Goal: Information Seeking & Learning: Learn about a topic

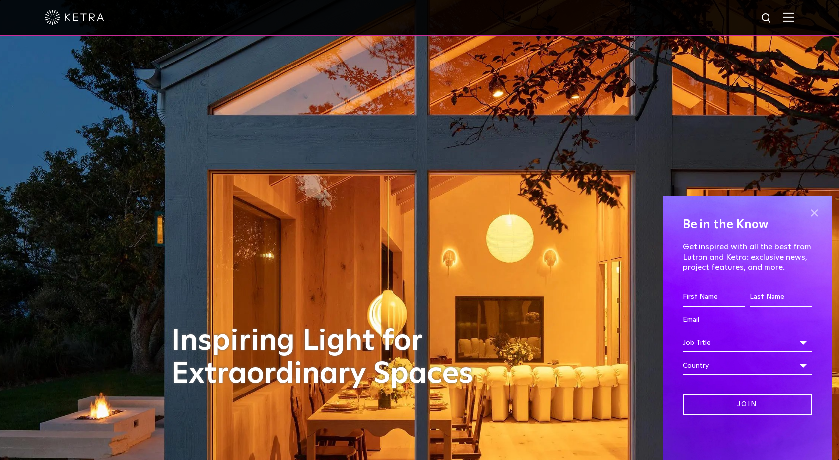
click at [812, 213] on span at bounding box center [814, 213] width 15 height 15
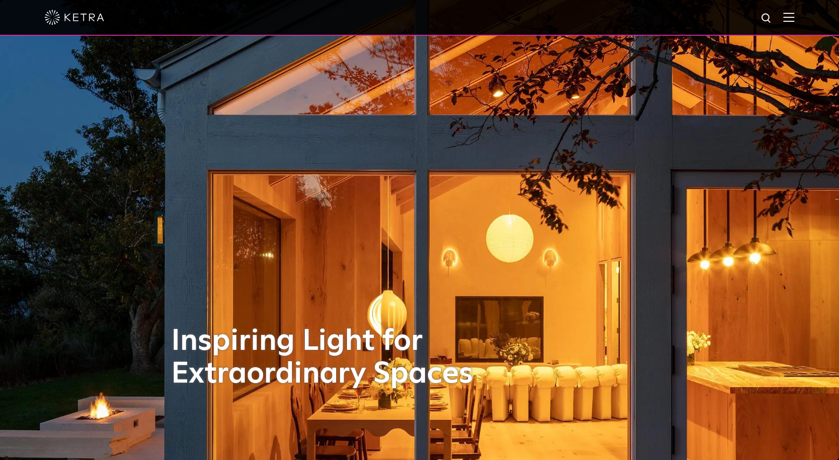
click at [784, 20] on img at bounding box center [789, 16] width 11 height 9
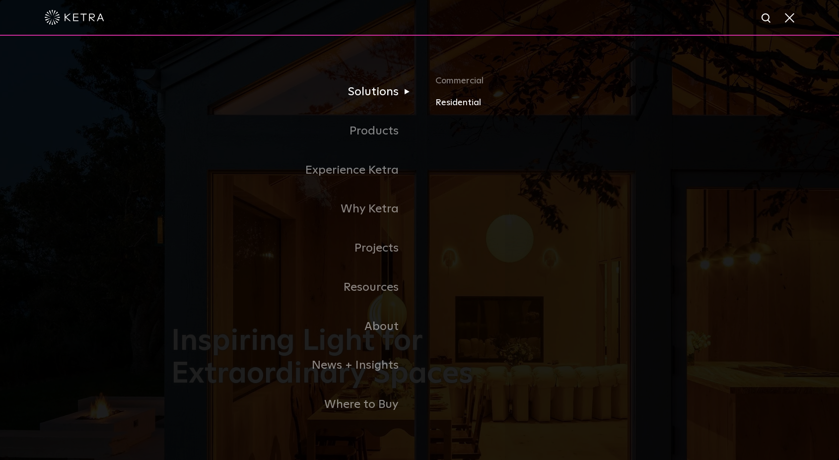
click at [463, 107] on link "Residential" at bounding box center [552, 103] width 232 height 14
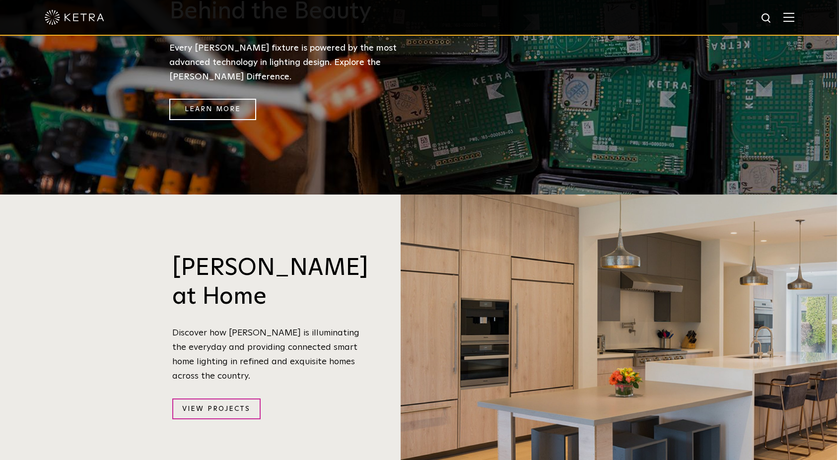
scroll to position [484, 2]
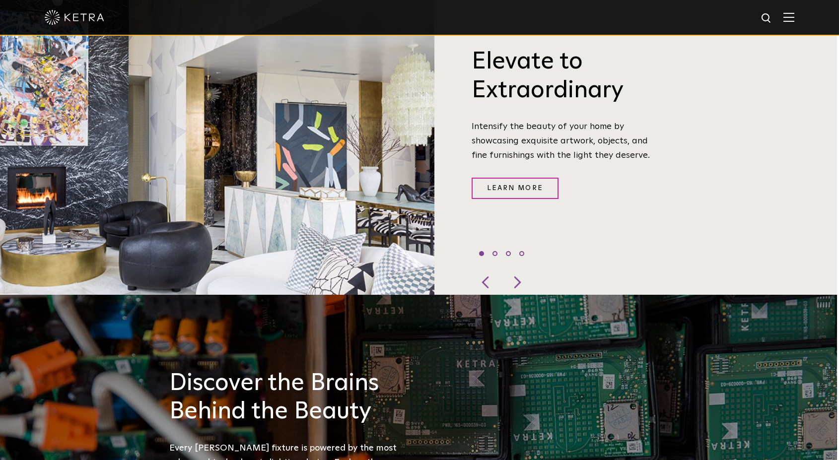
click at [787, 21] on img at bounding box center [789, 16] width 11 height 9
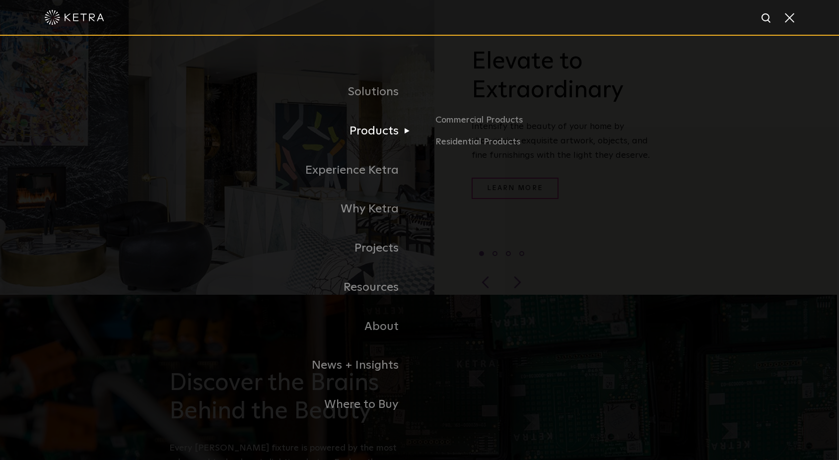
click at [366, 131] on link "Products" at bounding box center [295, 131] width 248 height 39
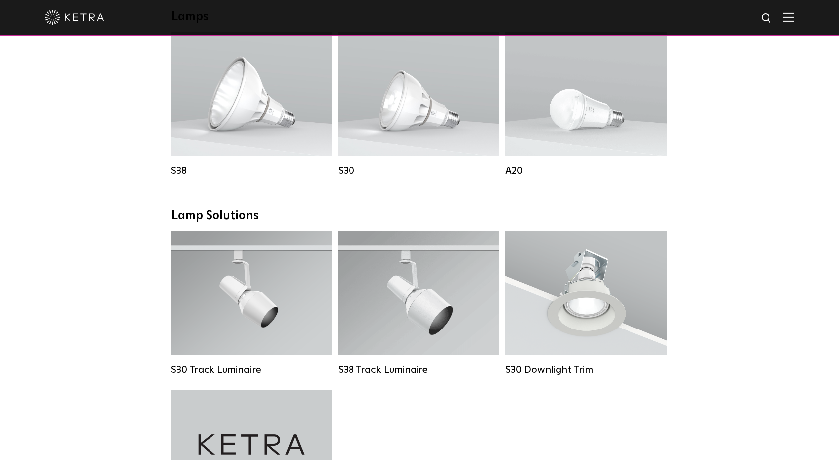
scroll to position [744, 0]
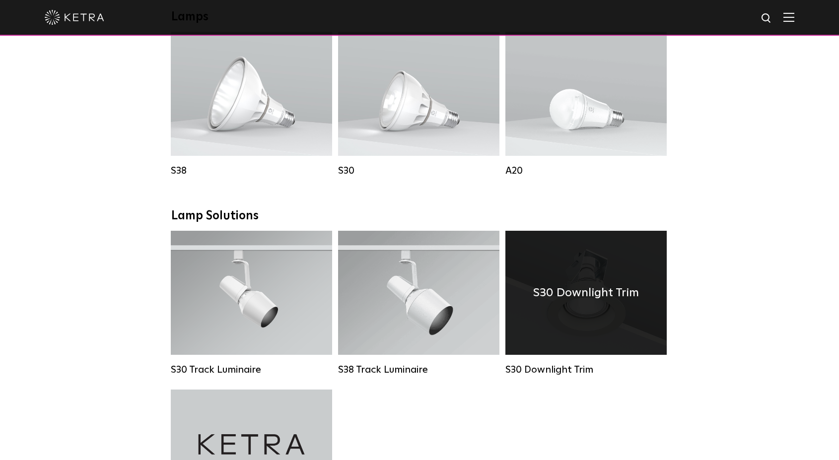
click at [543, 303] on div "S30 Downlight Trim" at bounding box center [586, 293] width 161 height 124
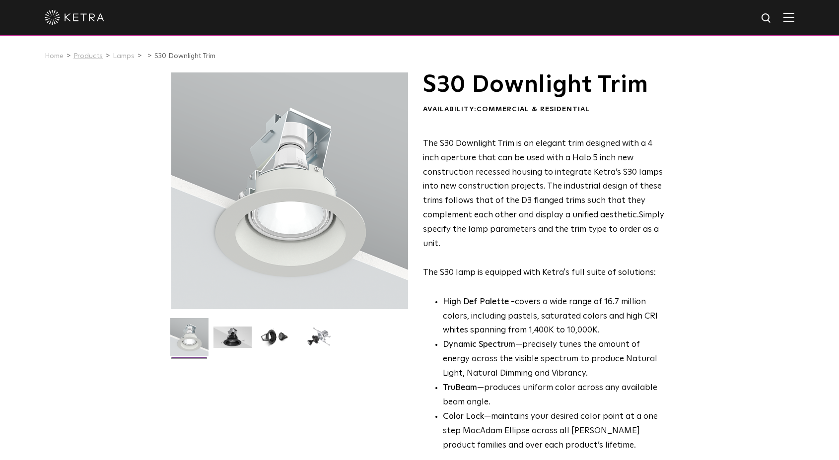
click at [95, 57] on link "Products" at bounding box center [87, 56] width 29 height 7
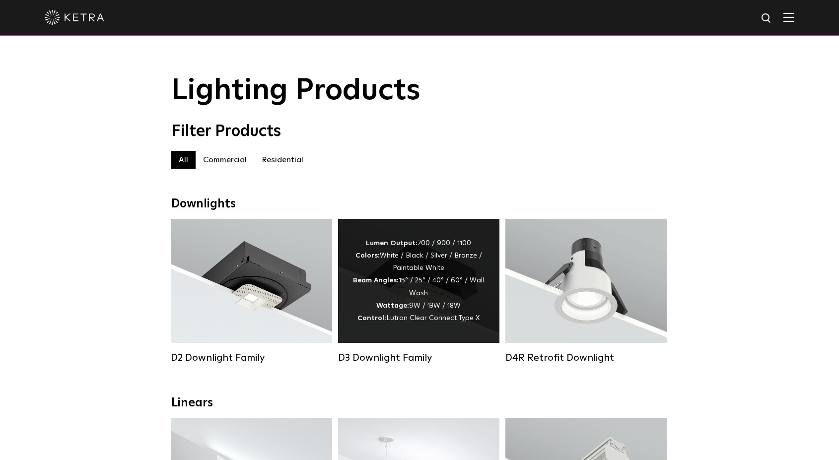
click at [374, 244] on strong "Lumen Output:" at bounding box center [392, 243] width 52 height 7
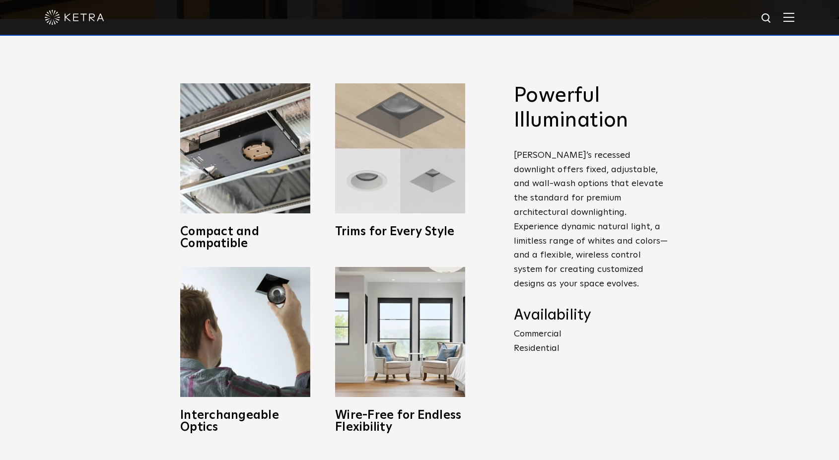
scroll to position [453, 0]
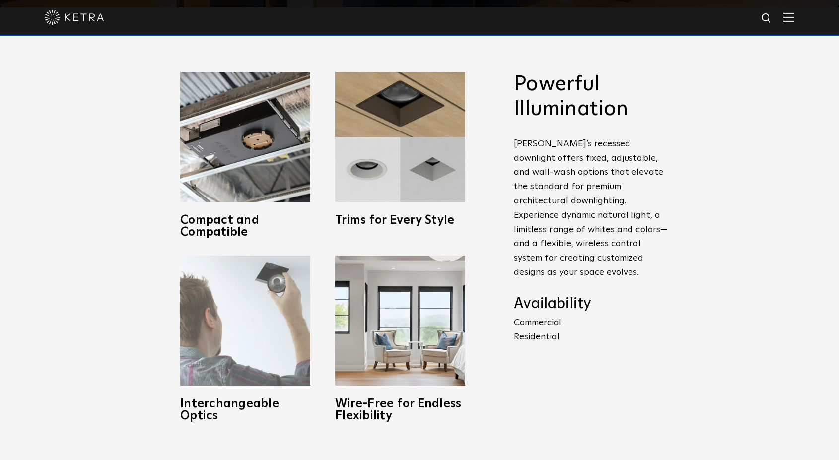
click at [265, 320] on img at bounding box center [245, 321] width 130 height 130
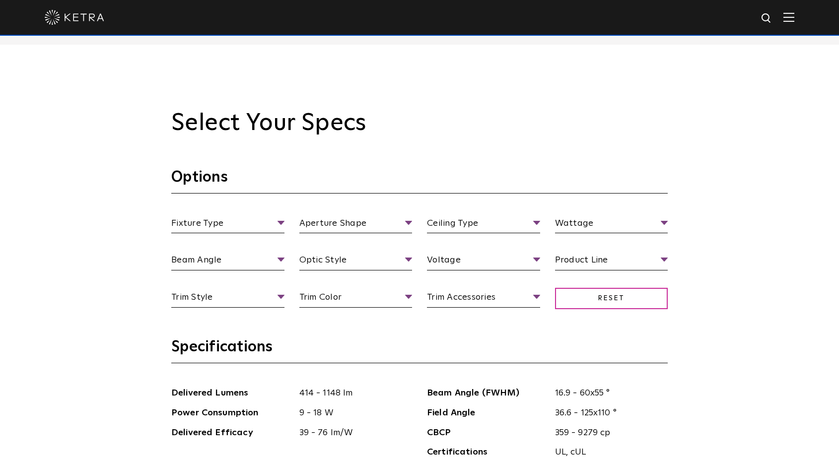
scroll to position [901, 0]
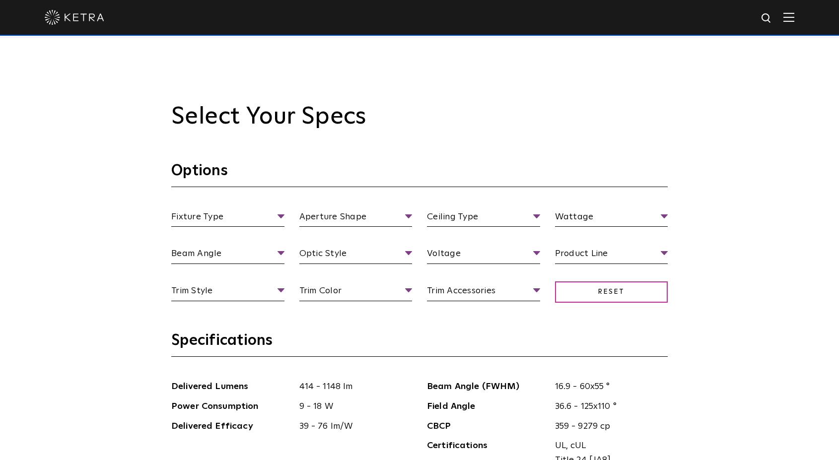
click at [364, 204] on section "Options Fixture Type Fixture Type Adjustable Fixed Wall Wash Aperture Shape Ape…" at bounding box center [419, 246] width 497 height 170
click at [666, 360] on section "Specifications Delivered Lumens 414 - 1148 lm Power Consumption 9 - 18 W Delive…" at bounding box center [419, 429] width 497 height 196
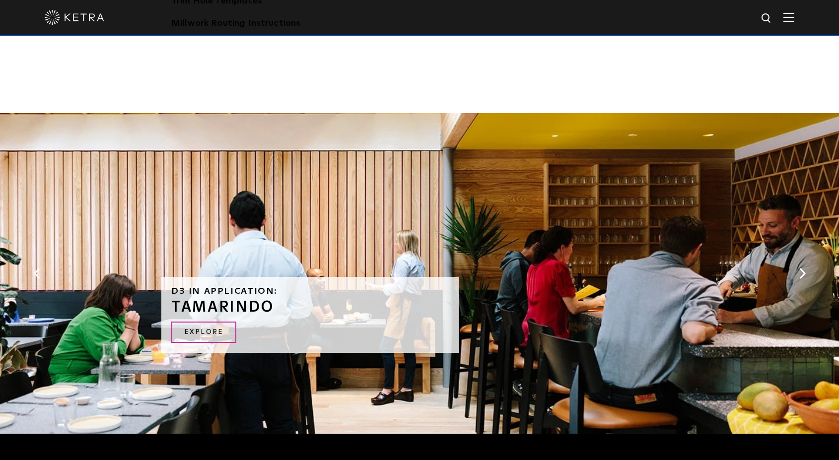
scroll to position [0, 0]
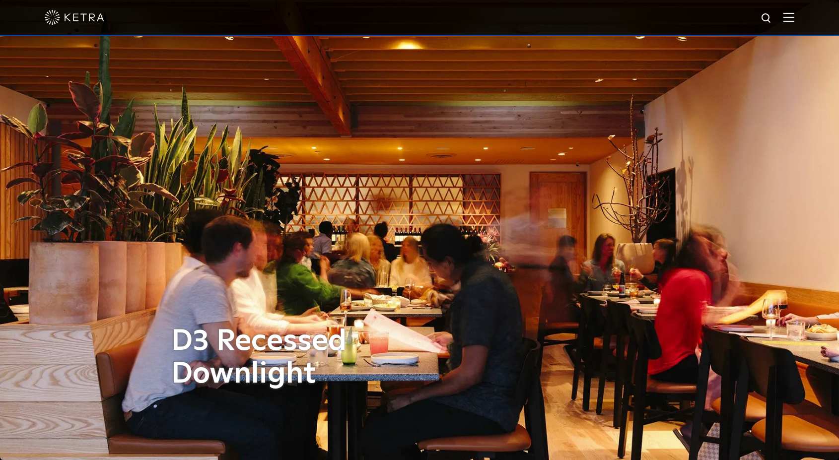
click at [790, 22] on span at bounding box center [789, 17] width 11 height 10
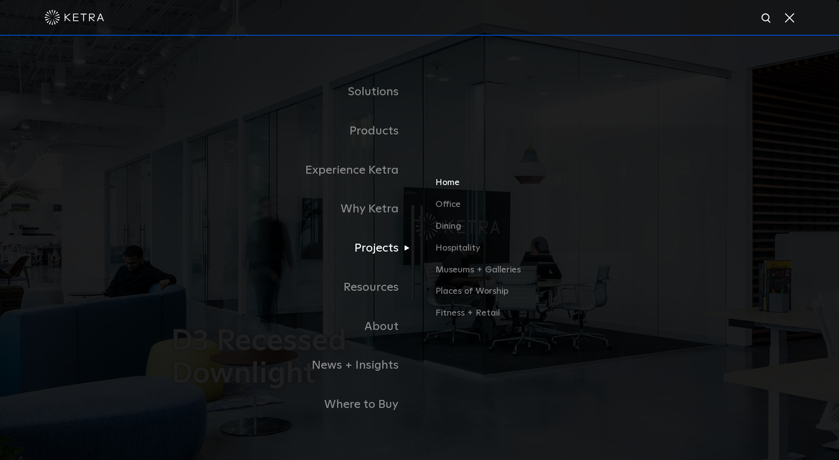
click at [448, 181] on link "Home" at bounding box center [552, 187] width 232 height 22
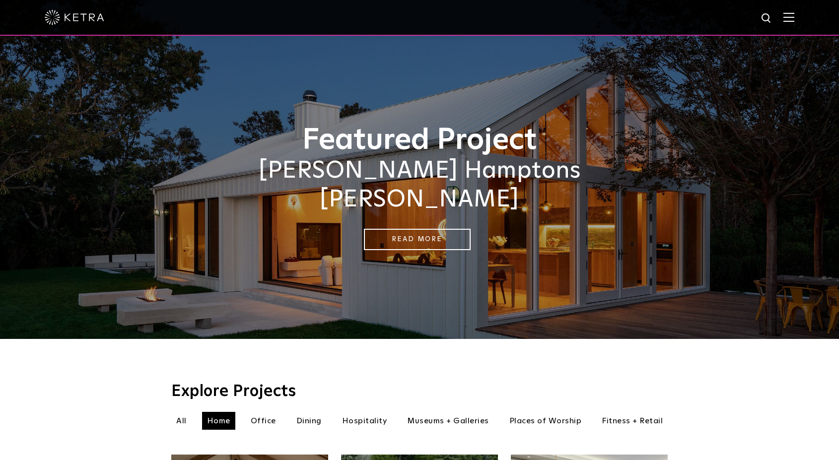
click at [788, 19] on img at bounding box center [789, 16] width 11 height 9
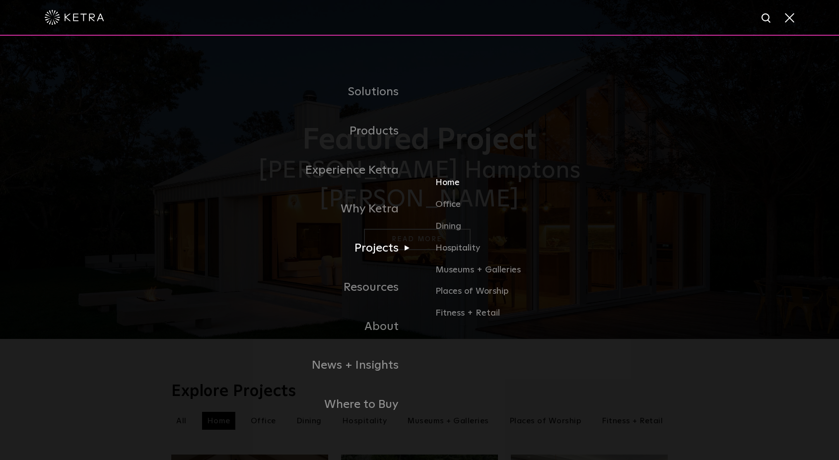
click at [448, 191] on link "Home" at bounding box center [552, 187] width 232 height 22
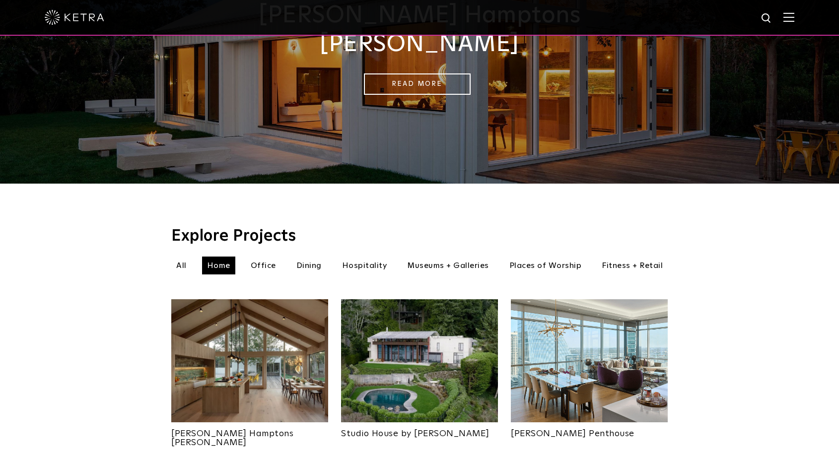
scroll to position [155, 0]
click at [285, 362] on img at bounding box center [249, 360] width 157 height 123
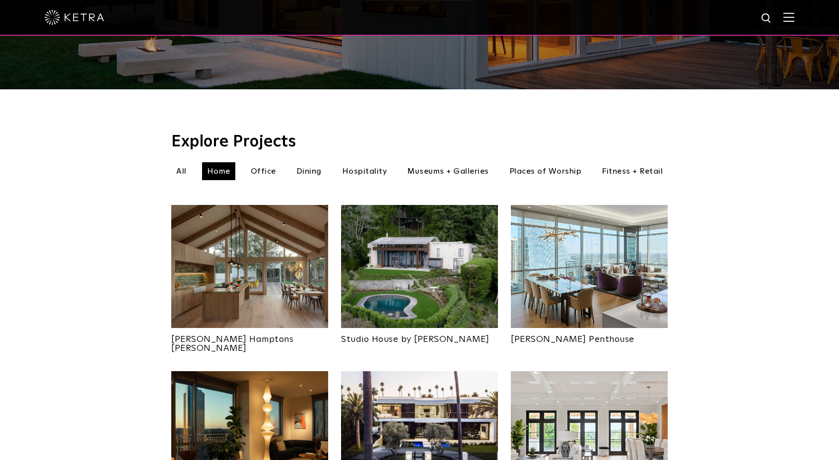
scroll to position [250, 0]
click at [438, 271] on img at bounding box center [419, 266] width 157 height 123
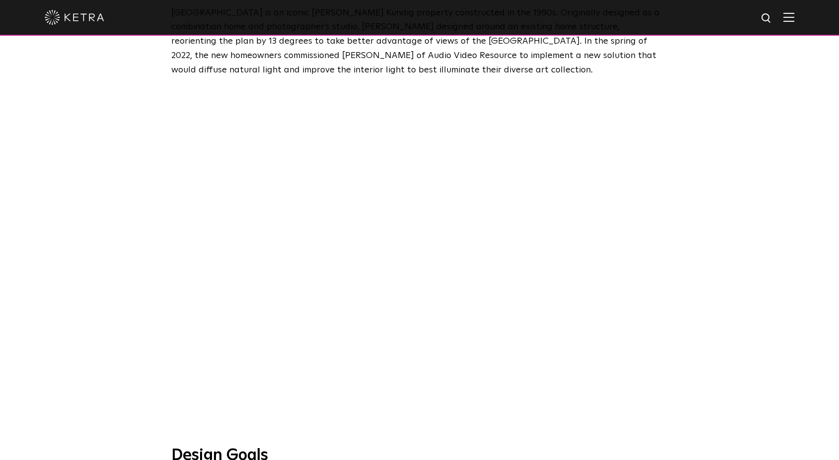
scroll to position [510, 0]
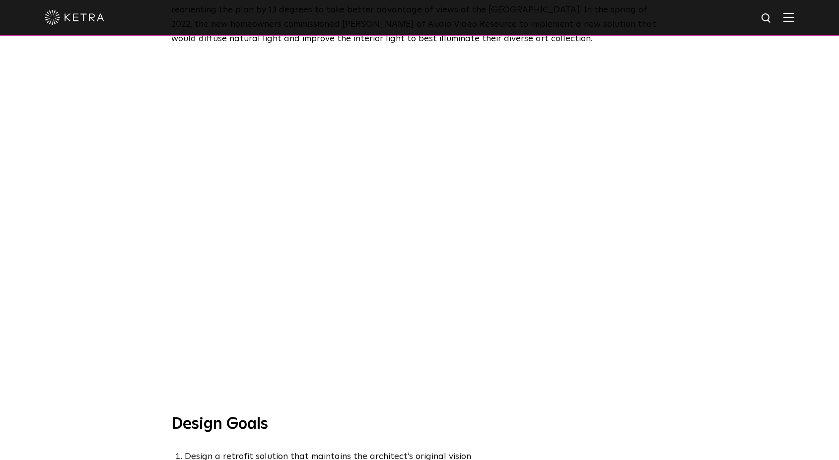
click at [125, 192] on div at bounding box center [419, 230] width 839 height 368
